Goal: Transaction & Acquisition: Obtain resource

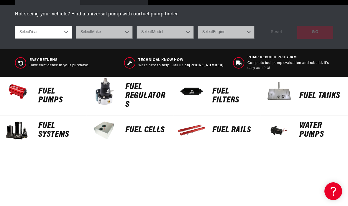
scroll to position [220, 0]
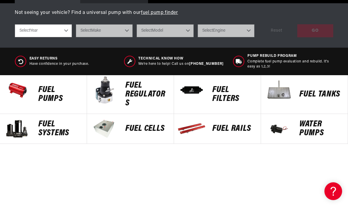
click at [146, 93] on p "FUEL REGULATORS" at bounding box center [147, 94] width 43 height 27
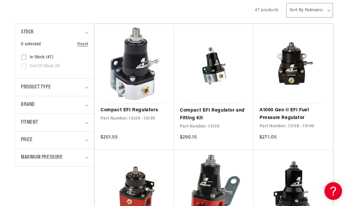
scroll to position [139, 0]
click at [78, 85] on div "Product type" at bounding box center [52, 87] width 62 height 9
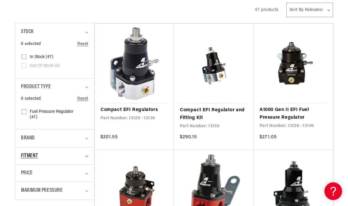
click at [75, 152] on div "Fitment" at bounding box center [52, 155] width 62 height 9
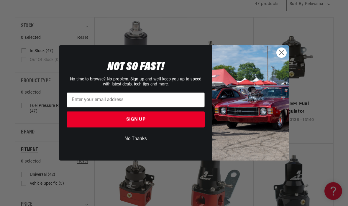
scroll to position [146, 0]
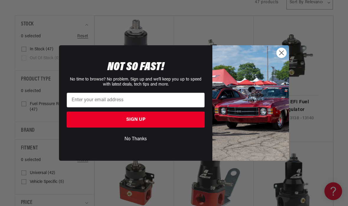
click at [281, 55] on icon "Close dialog" at bounding box center [282, 52] width 4 height 4
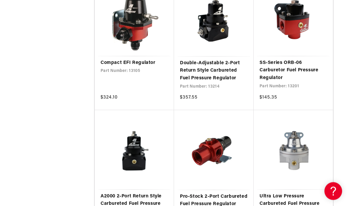
scroll to position [836, 0]
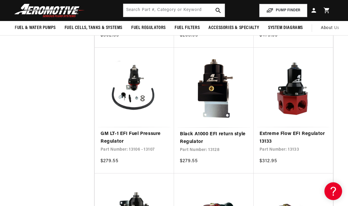
scroll to position [1163, 0]
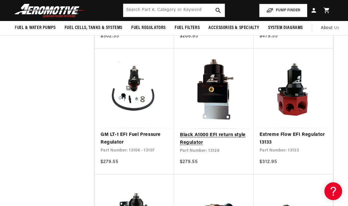
click at [221, 131] on link "Black A1000 EFI return style Regulator" at bounding box center [214, 138] width 68 height 15
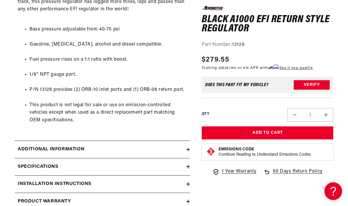
scroll to position [312, 0]
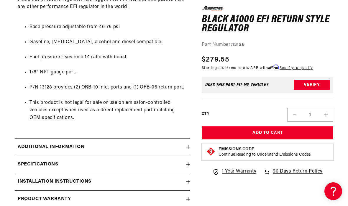
click at [187, 156] on summary "Specifications" at bounding box center [102, 164] width 175 height 17
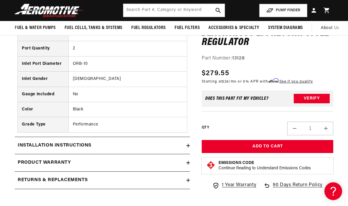
scroll to position [526, 0]
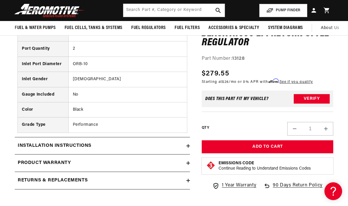
click at [166, 142] on div "Installation Instructions" at bounding box center [101, 146] width 172 height 8
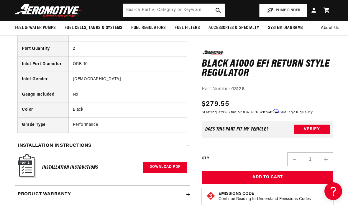
click at [169, 162] on link "Download PDF" at bounding box center [165, 167] width 44 height 11
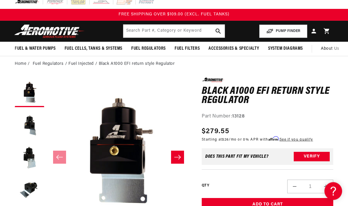
scroll to position [0, 0]
